Goal: Transaction & Acquisition: Purchase product/service

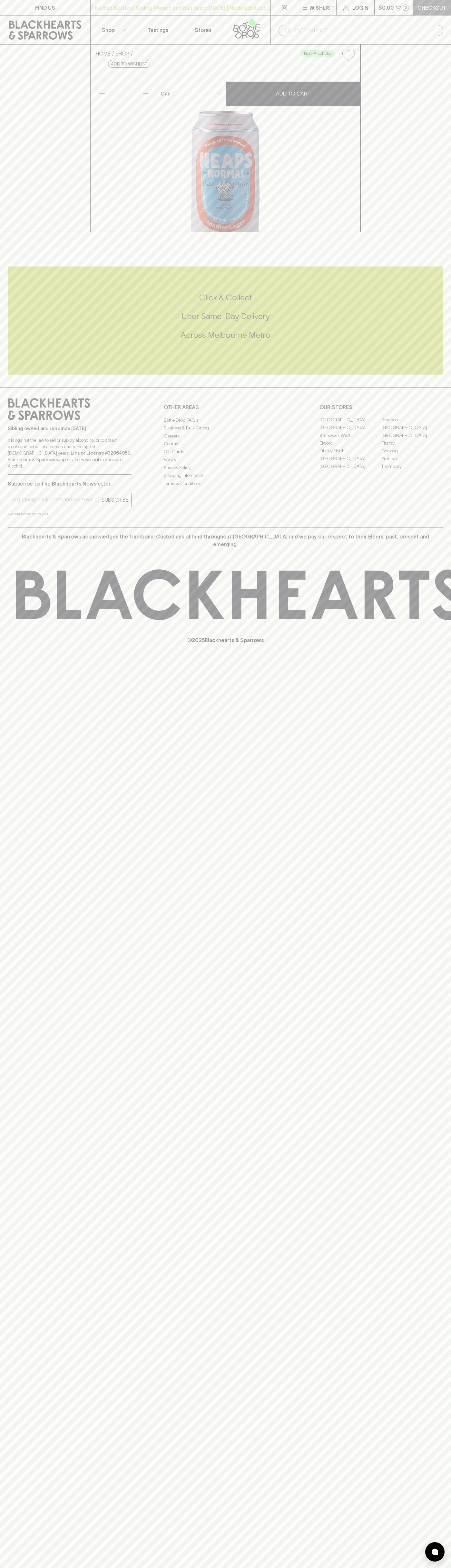
click at [416, 13] on link "Checkout" at bounding box center [432, 7] width 38 height 15
click at [434, 1568] on html "FIND US | No Bad Bottles | Sibling Owned and Run Since [DATE] | No Bad Bottles …" at bounding box center [225, 784] width 451 height 1568
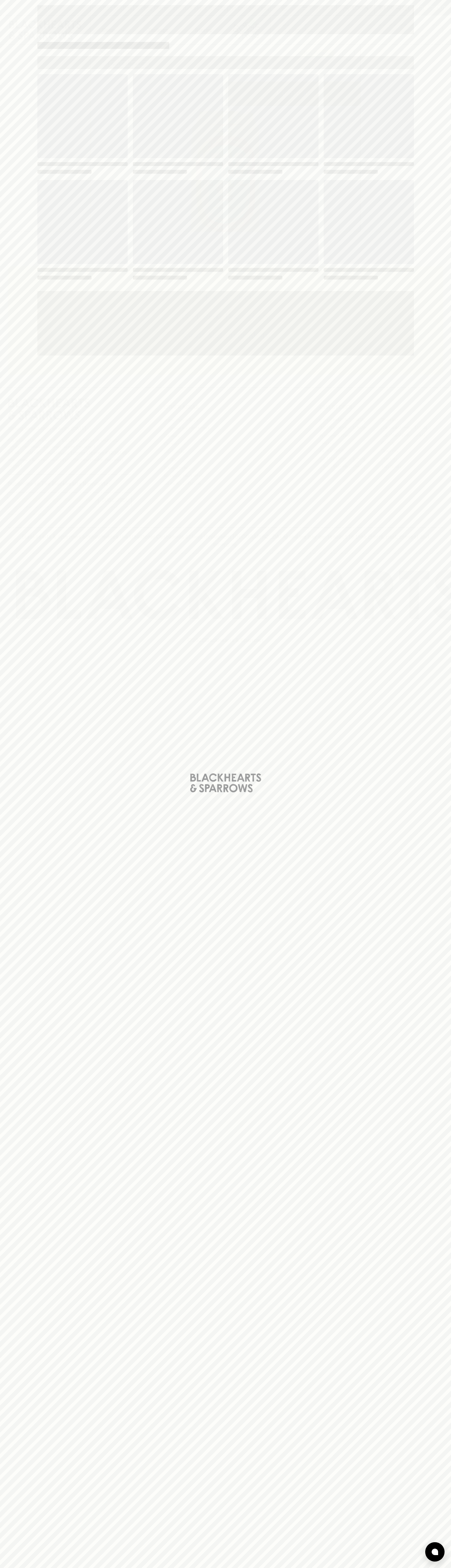
click at [449, 1568] on html "FIND US | No Bad Bottles | Sibling Owned and Run Since [DATE] | No Bad Bottles …" at bounding box center [225, 784] width 451 height 1568
click at [10, 799] on div "Loading" at bounding box center [225, 784] width 451 height 1568
